Goal: Task Accomplishment & Management: Complete application form

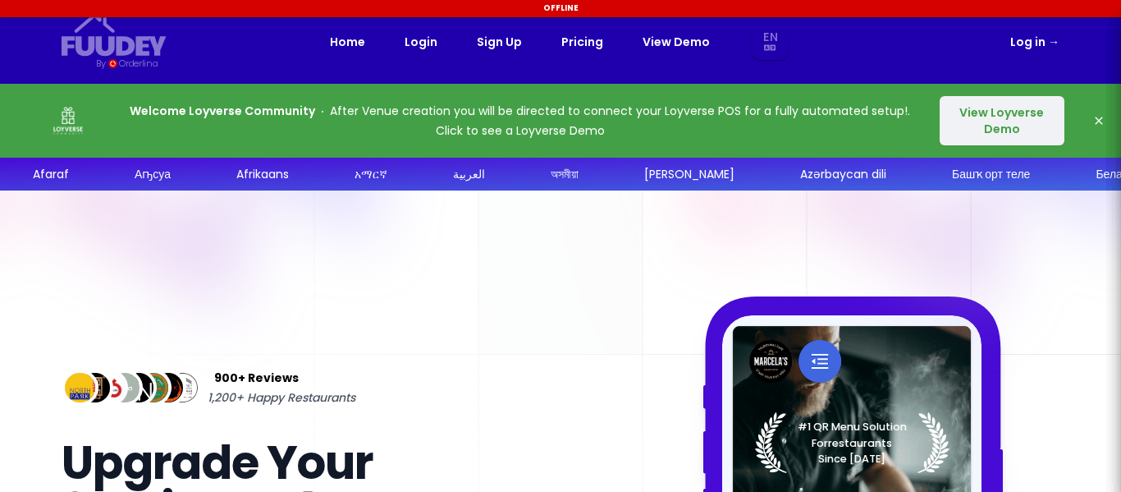
select select "en"
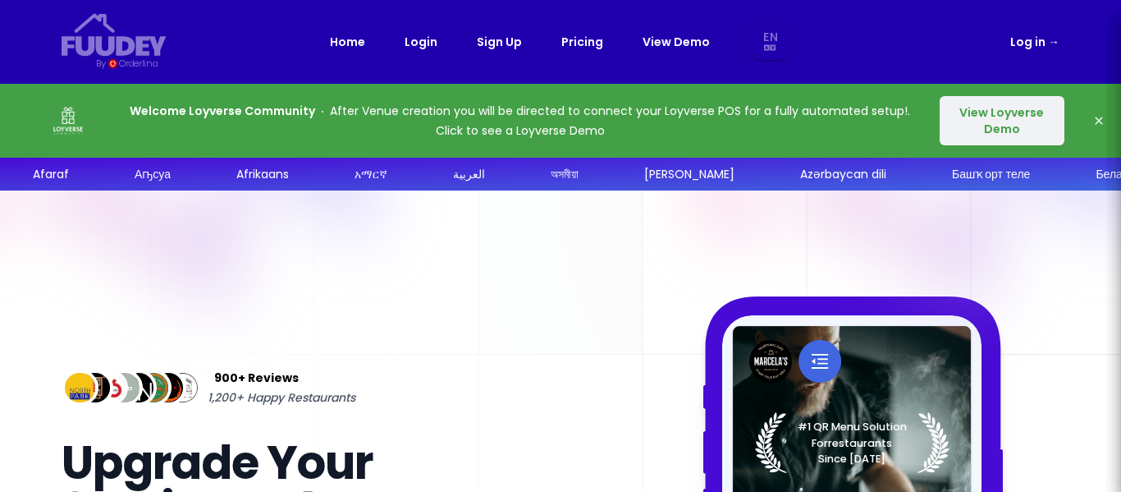
click at [1097, 118] on icon "button" at bounding box center [1099, 120] width 13 height 13
select select "en"
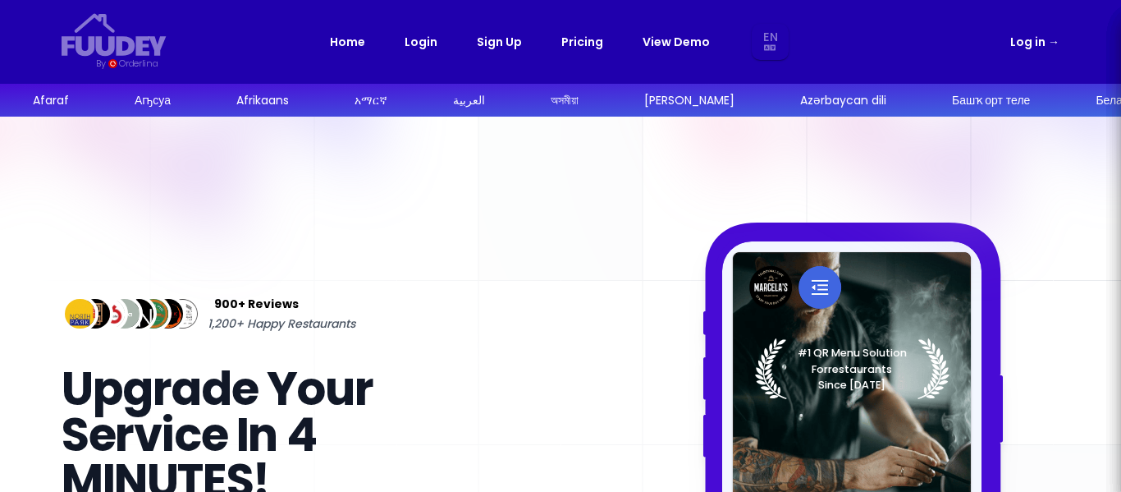
click at [1025, 40] on link "Log in →" at bounding box center [1034, 42] width 49 height 20
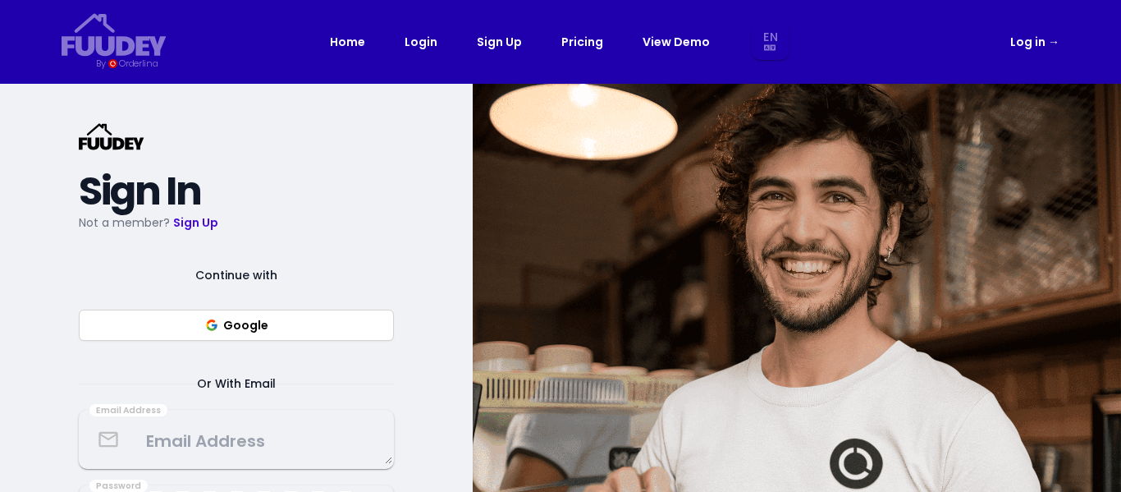
select select "en"
click at [199, 220] on link "Sign Up" at bounding box center [195, 222] width 45 height 16
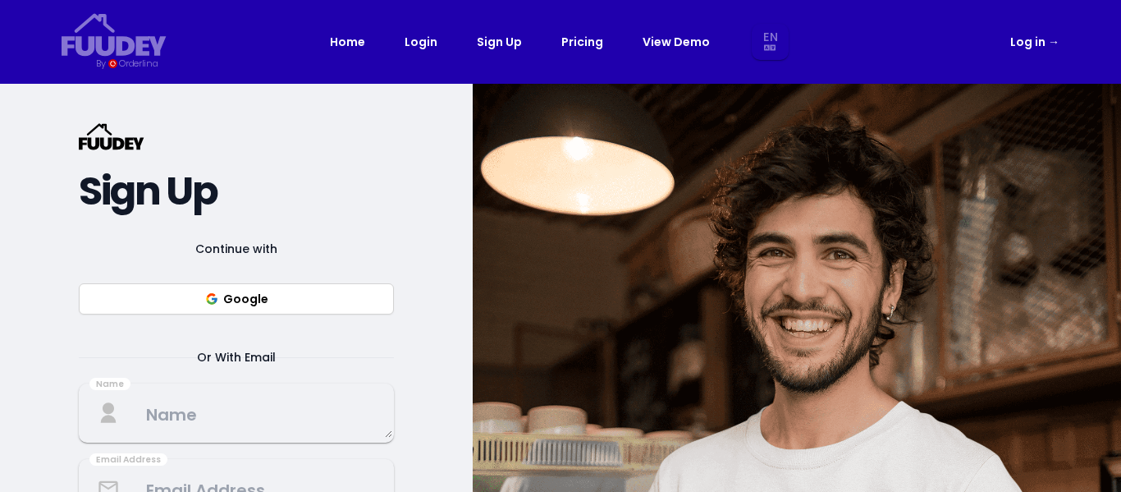
click at [239, 301] on button "Google" at bounding box center [236, 298] width 315 height 31
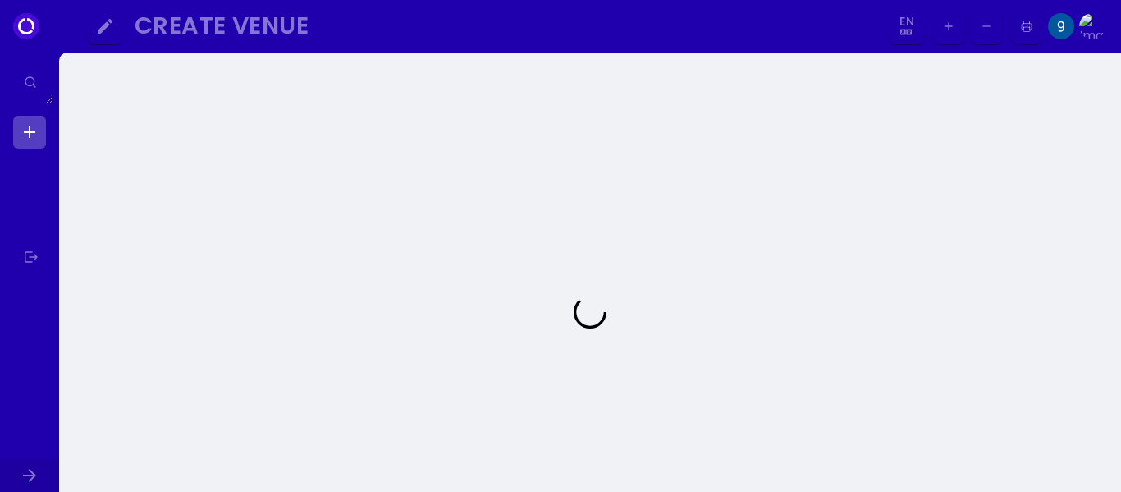
select select "en"
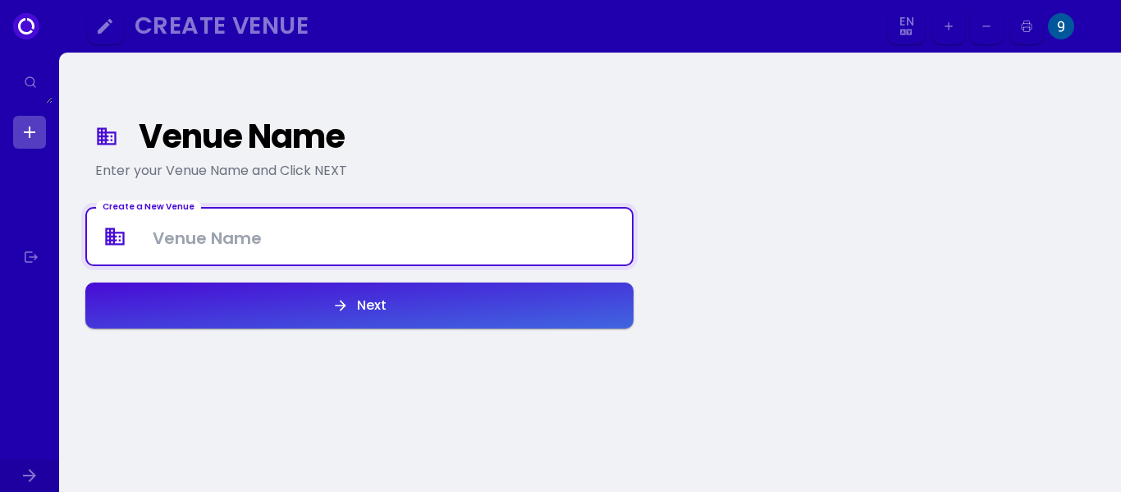
click at [326, 248] on Venue at bounding box center [359, 237] width 545 height 48
type Venue "[PERSON_NAME].cnx"
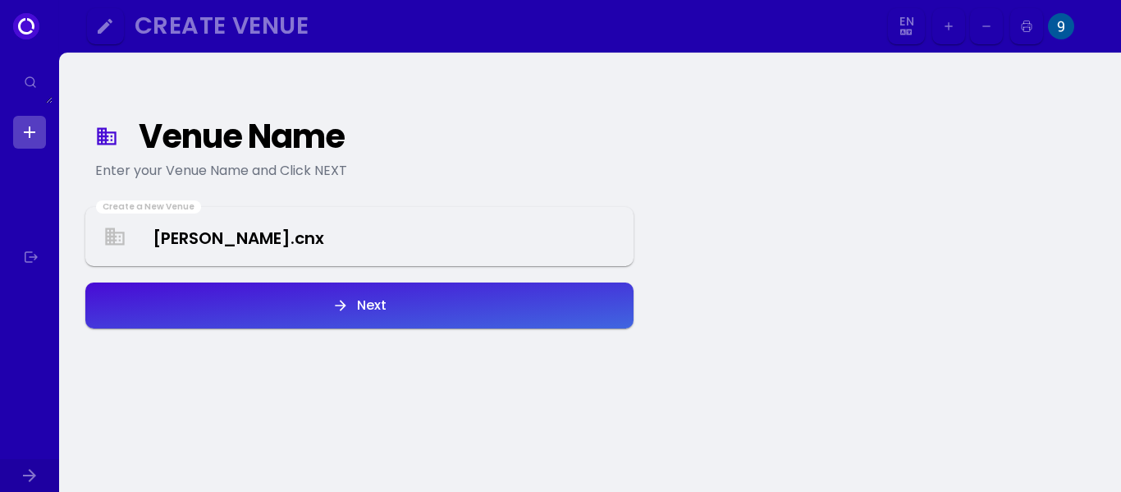
click at [371, 310] on div "Next" at bounding box center [368, 305] width 38 height 13
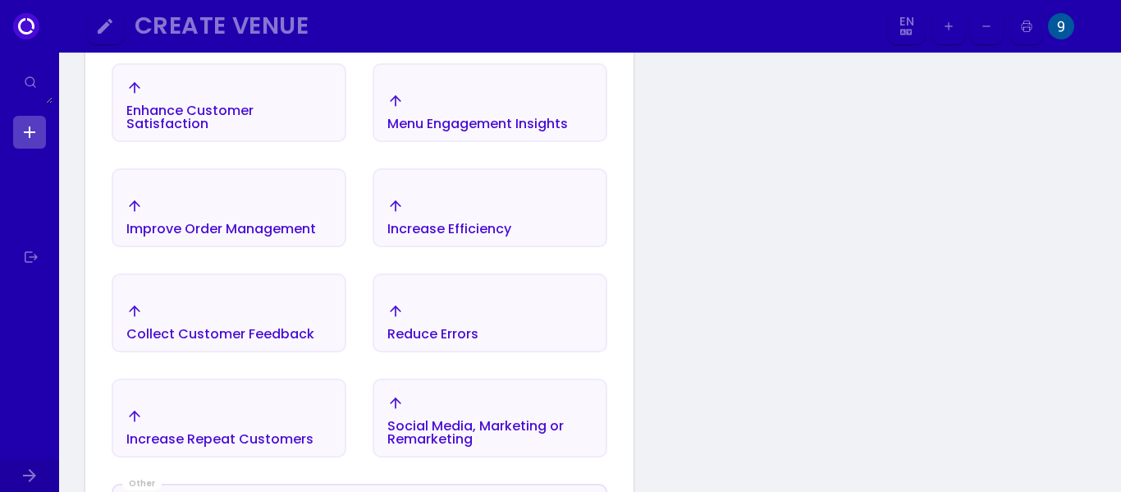
scroll to position [387, 0]
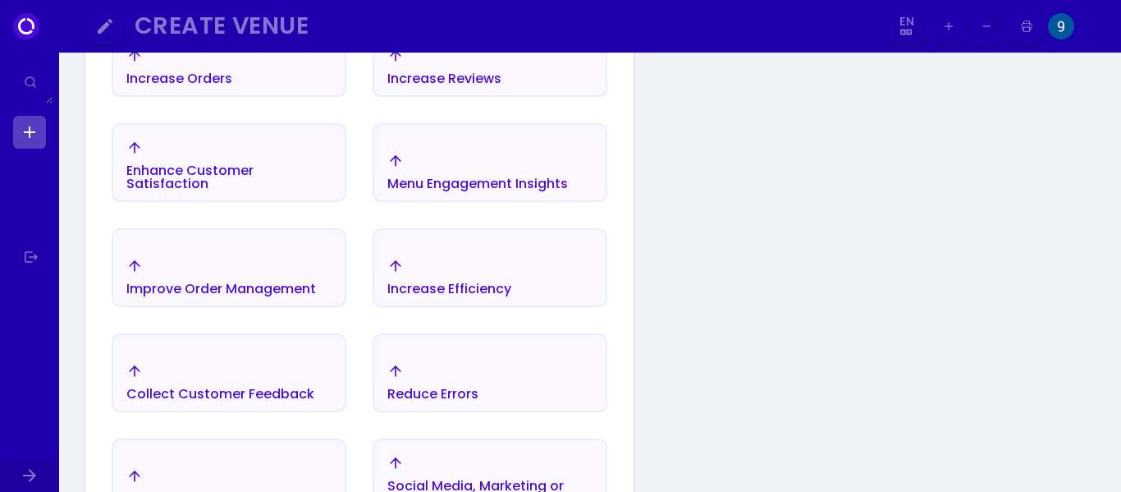
click at [194, 169] on div "Enhance Customer Satisfaction" at bounding box center [228, 177] width 205 height 26
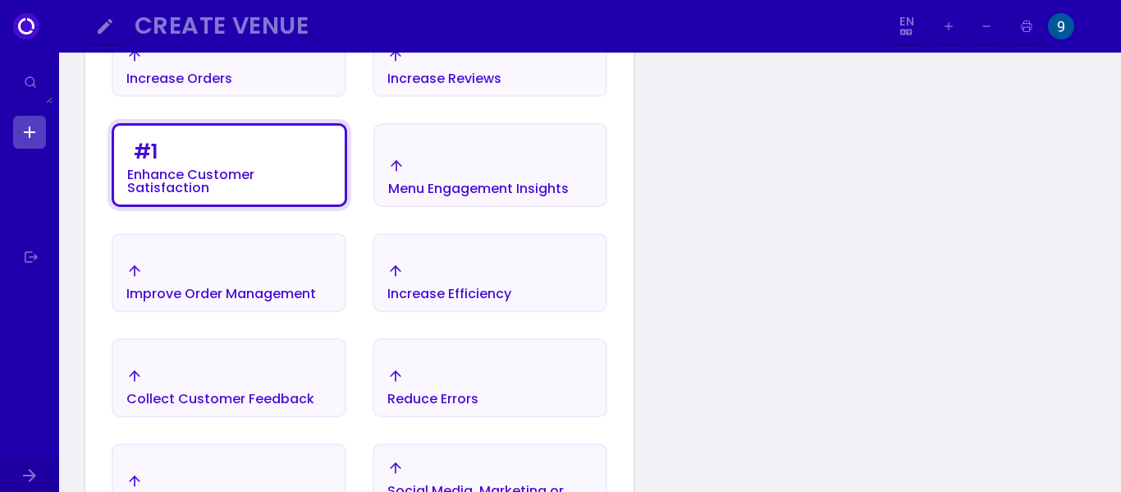
click at [536, 369] on div "Reduce Errors" at bounding box center [489, 386] width 231 height 57
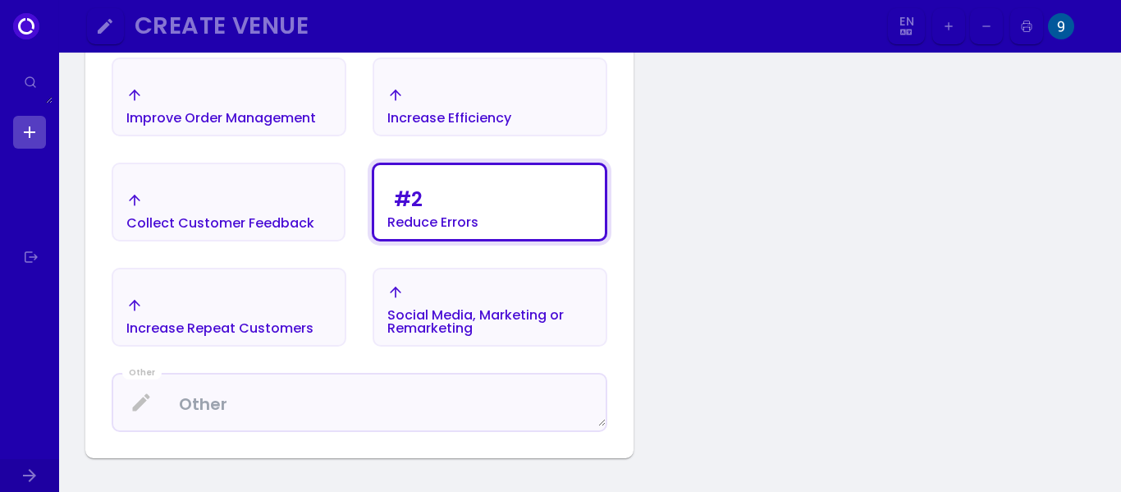
scroll to position [565, 0]
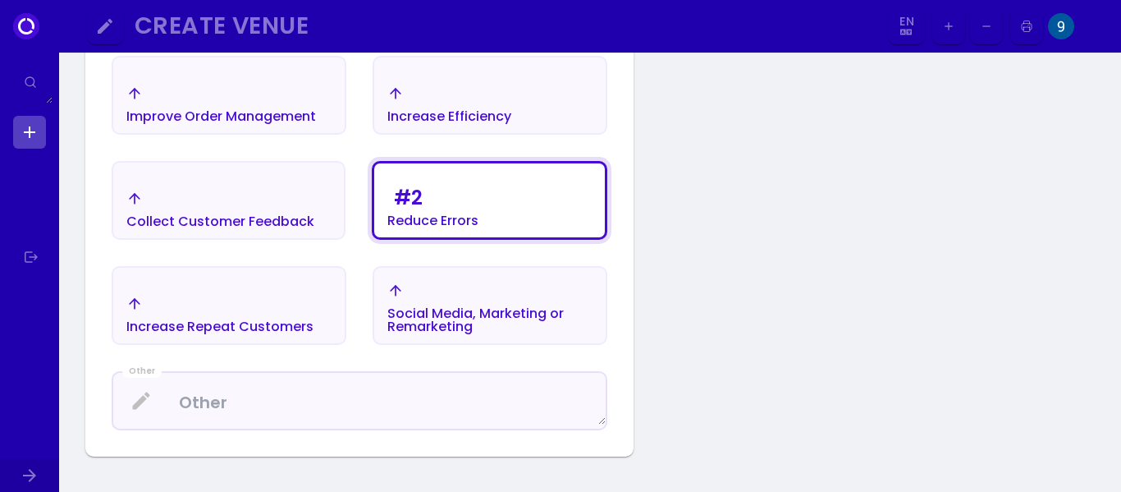
click at [255, 99] on div "Improve Order Management" at bounding box center [221, 104] width 190 height 38
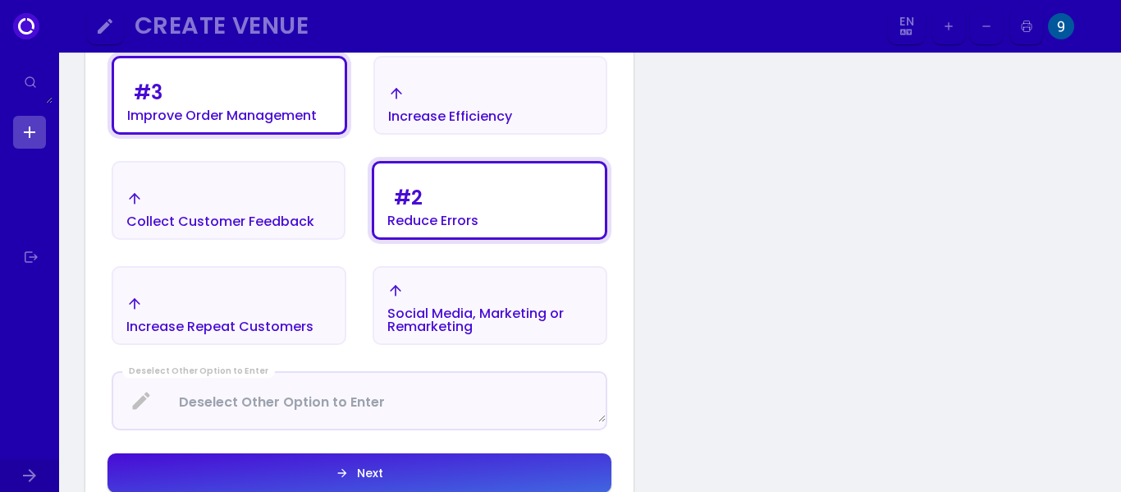
click at [386, 470] on button "Next" at bounding box center [360, 472] width 504 height 39
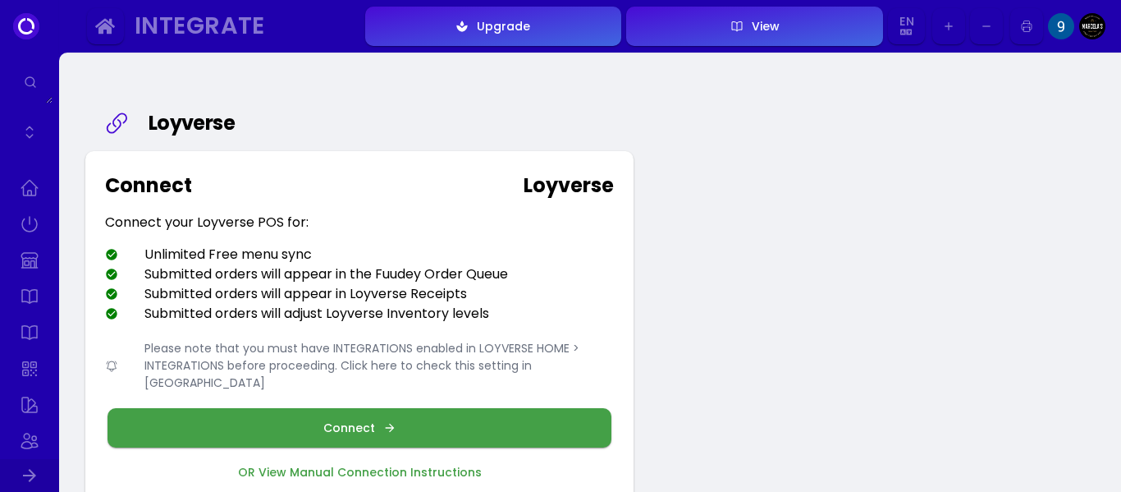
click at [361, 422] on div "Connect" at bounding box center [353, 427] width 60 height 11
